Goal: Task Accomplishment & Management: Use online tool/utility

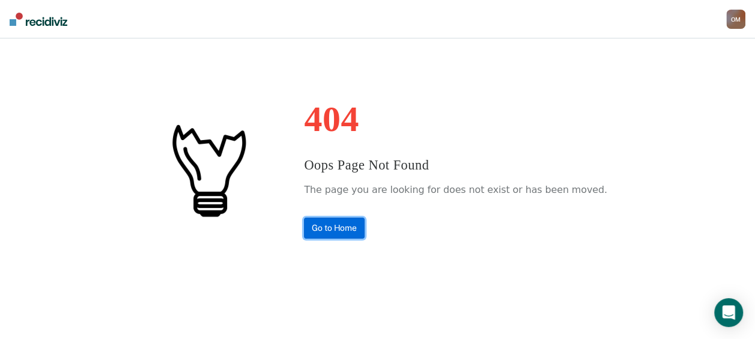
click at [365, 232] on link "Go to Home" at bounding box center [334, 228] width 61 height 21
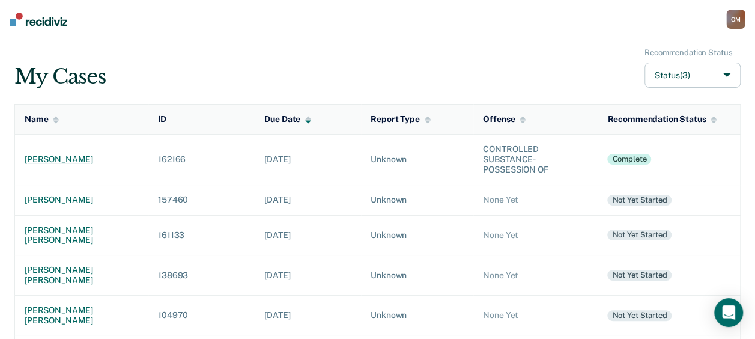
click at [67, 155] on div "[PERSON_NAME]" at bounding box center [82, 159] width 114 height 10
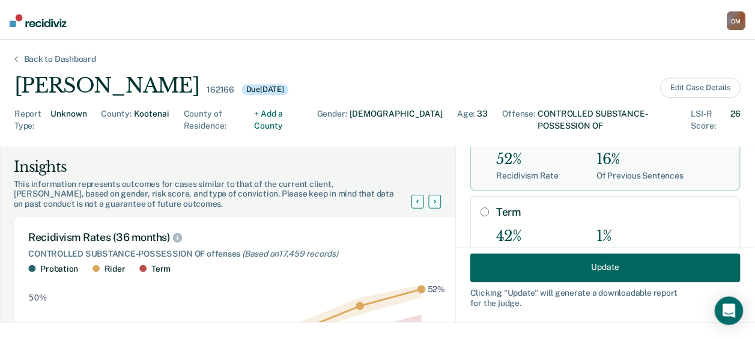
scroll to position [180, 0]
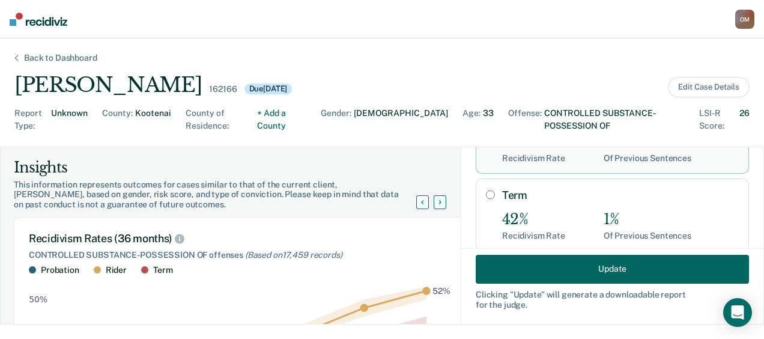
click at [584, 264] on button "Update" at bounding box center [612, 268] width 273 height 29
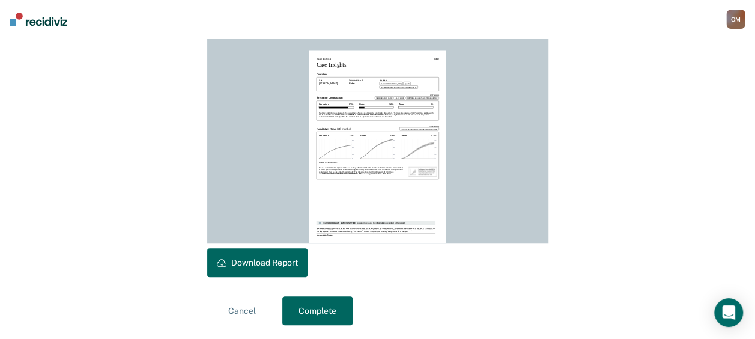
scroll to position [346, 0]
click at [292, 266] on button "Download Report" at bounding box center [257, 262] width 100 height 29
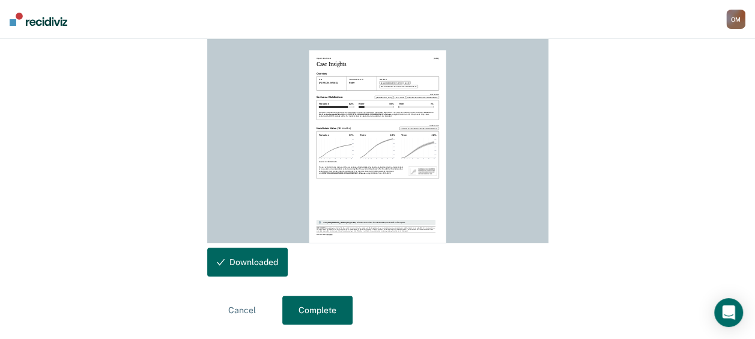
scroll to position [0, 0]
